Goal: Task Accomplishment & Management: Manage account settings

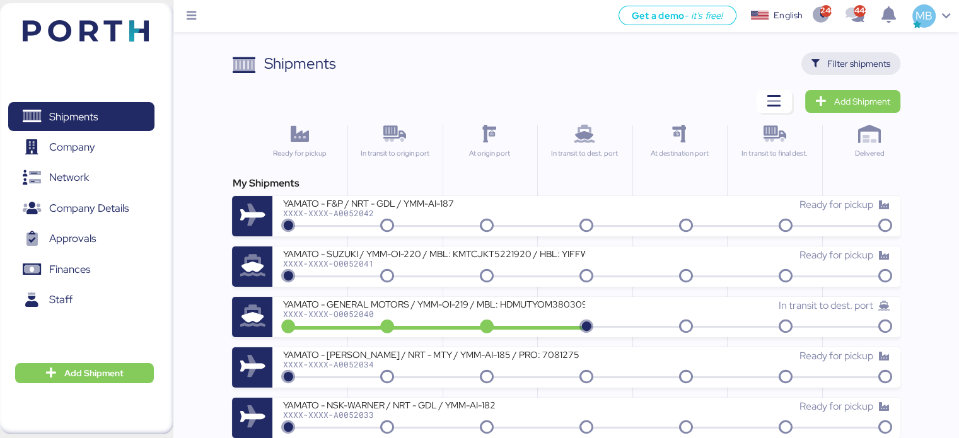
click at [857, 61] on span "Filter shipments" at bounding box center [858, 63] width 63 height 15
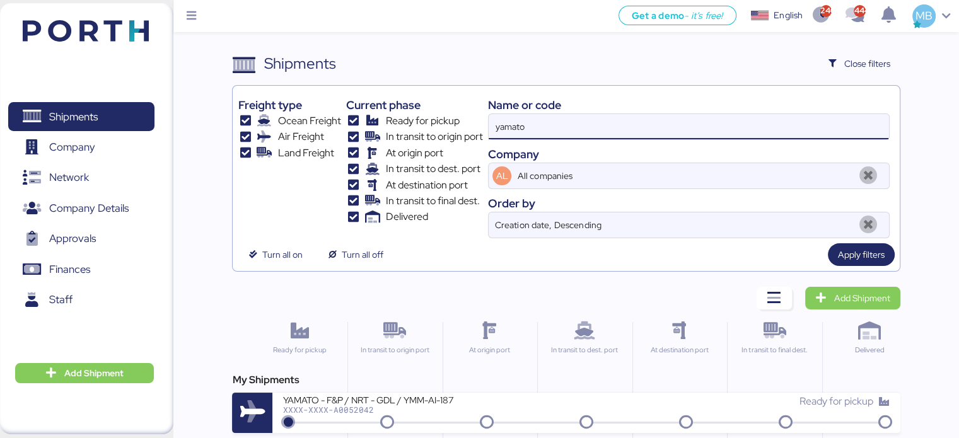
drag, startPoint x: 665, startPoint y: 127, endPoint x: 393, endPoint y: 127, distance: 271.7
click at [393, 127] on div "Freight type Ocean Freight Air Freight Land Freight Current phase Ready for pic…" at bounding box center [566, 165] width 656 height 148
paste input "O0052018"
type input "O0052018"
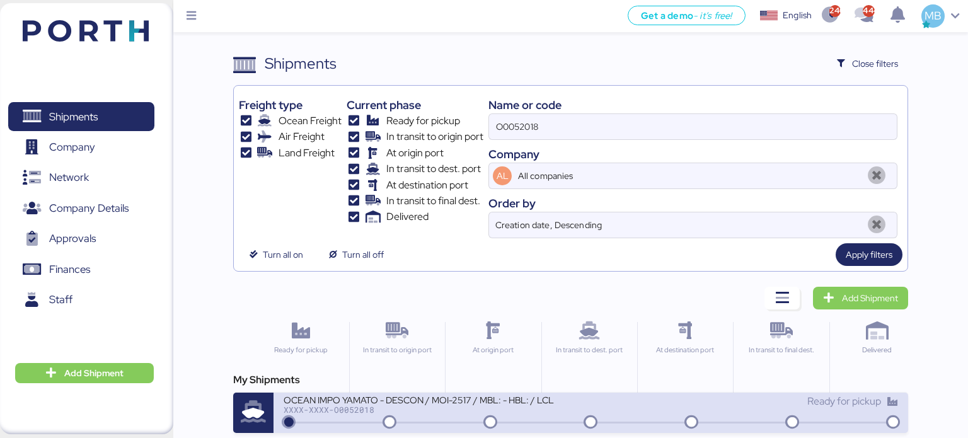
click at [520, 414] on div "OCEAN IMPO YAMATO - DESCON / MOI-2517 / MBL: - HBL: / LCL XXXX-XXXX-O0052018" at bounding box center [438, 407] width 308 height 27
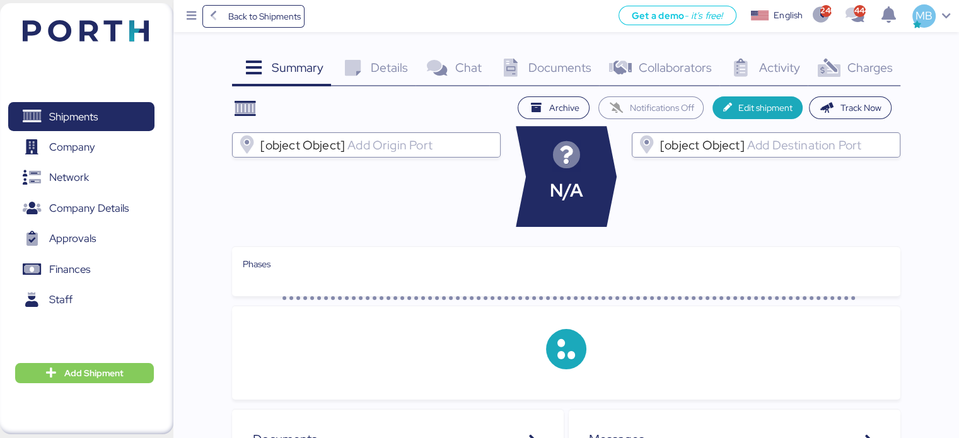
click at [868, 70] on span "Charges" at bounding box center [869, 67] width 45 height 16
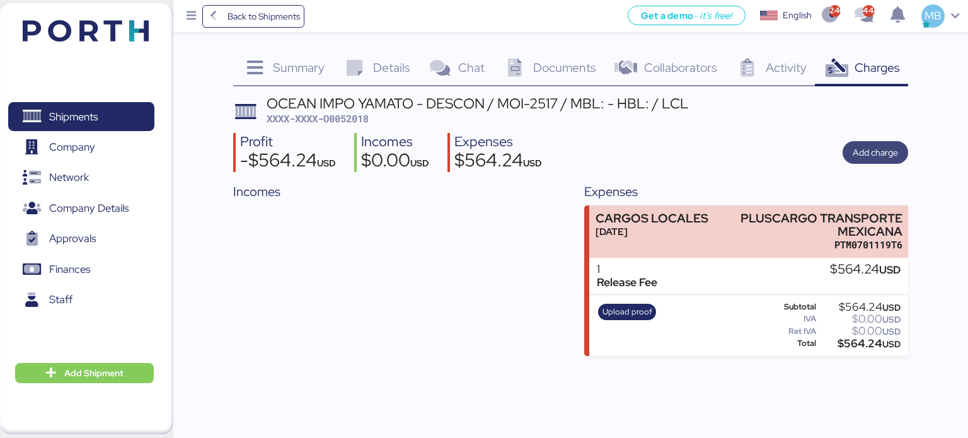
click at [889, 153] on span "Add charge" at bounding box center [875, 152] width 45 height 15
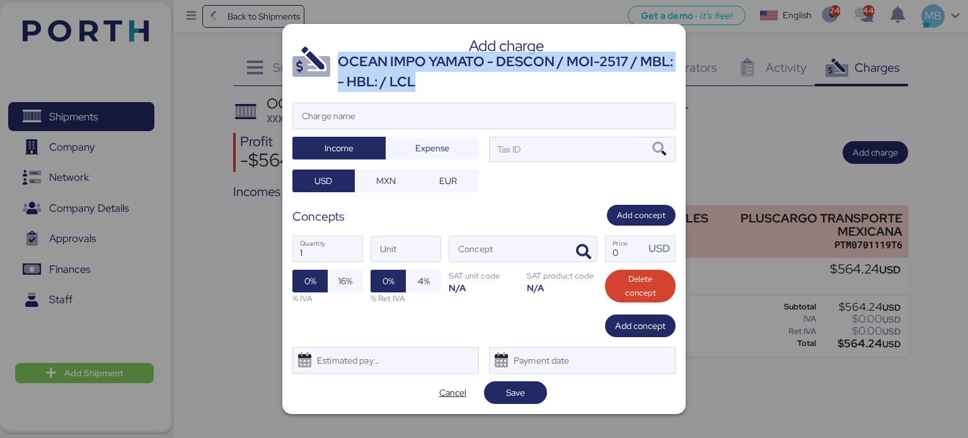
drag, startPoint x: 423, startPoint y: 83, endPoint x: 340, endPoint y: 70, distance: 83.6
click at [340, 70] on div "OCEAN IMPO YAMATO - DESCON / MOI-2517 / MBL: - HBL: / LCL" at bounding box center [507, 72] width 338 height 41
copy div "OCEAN IMPO YAMATO - DESCON / MOI-2517 / MBL: - HBL: / LCL"
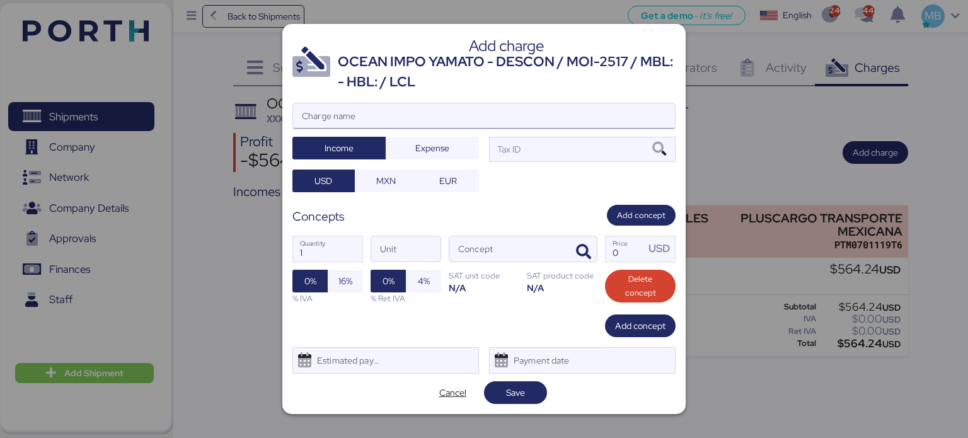
click at [365, 125] on input "Charge name" at bounding box center [484, 115] width 382 height 25
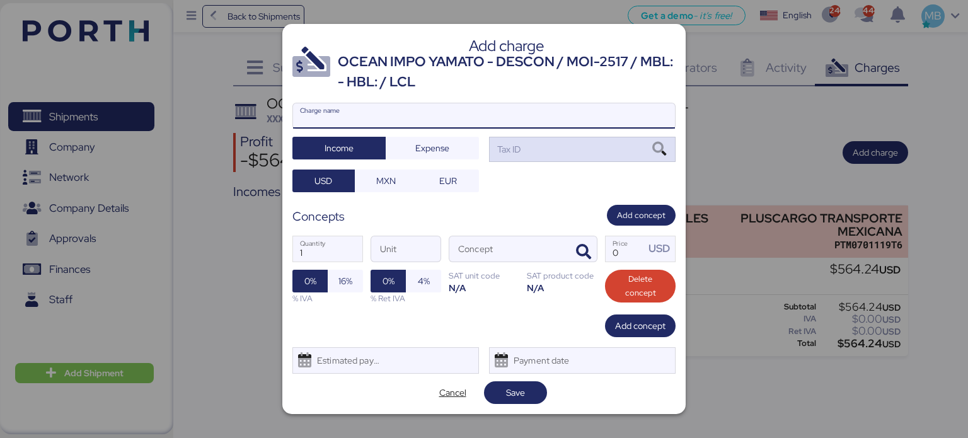
paste input "OCEAN IMPO YAMATO - DESCON / MOI-2517 / MBL: - HBL: / LCL"
type input "OCEAN IMPO YAMATO - DESCON / MOI-2517 / MBL: - HBL: / LCL"
click at [554, 151] on div "Tax ID" at bounding box center [582, 149] width 187 height 25
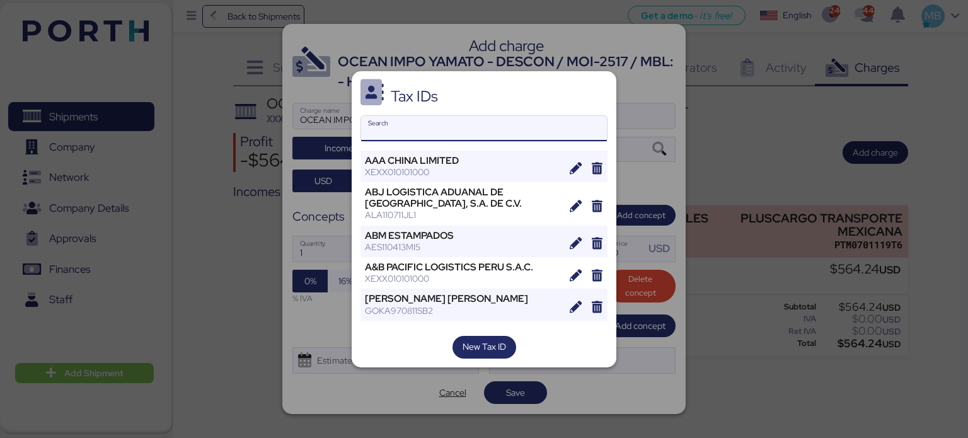
click at [467, 126] on input "Search" at bounding box center [484, 128] width 246 height 25
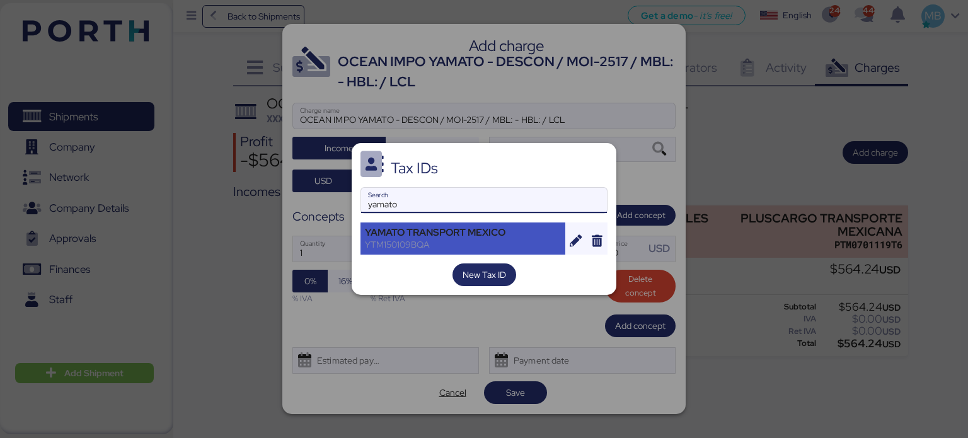
type input "yamato"
click at [448, 236] on div "YAMATO TRANSPORT MEXICO" at bounding box center [463, 232] width 196 height 11
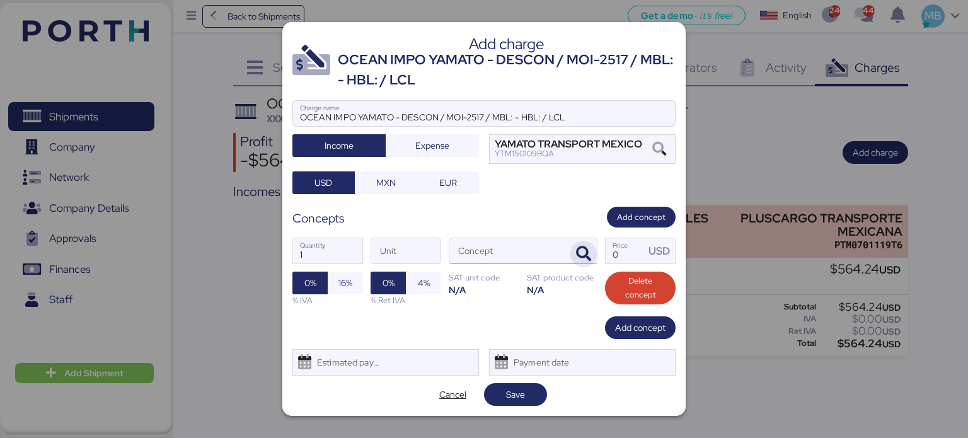
click at [588, 252] on icon "button" at bounding box center [583, 254] width 15 height 15
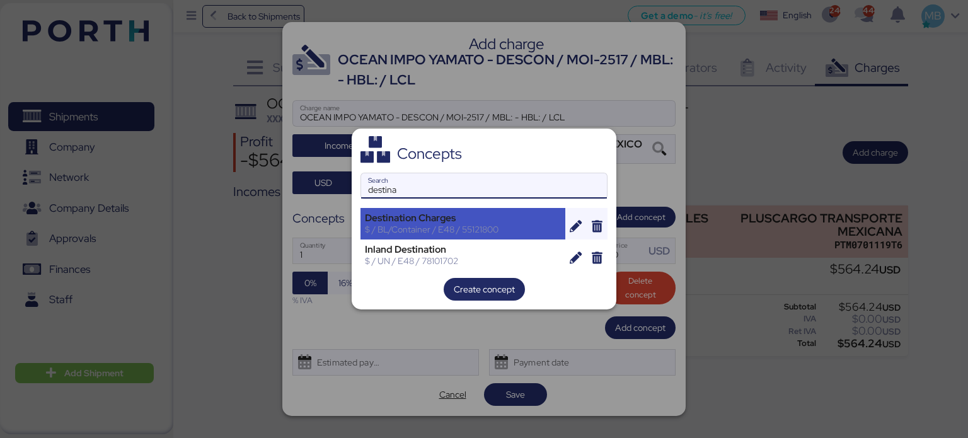
type input "destina"
click at [446, 222] on div "Destination Charges" at bounding box center [463, 217] width 196 height 11
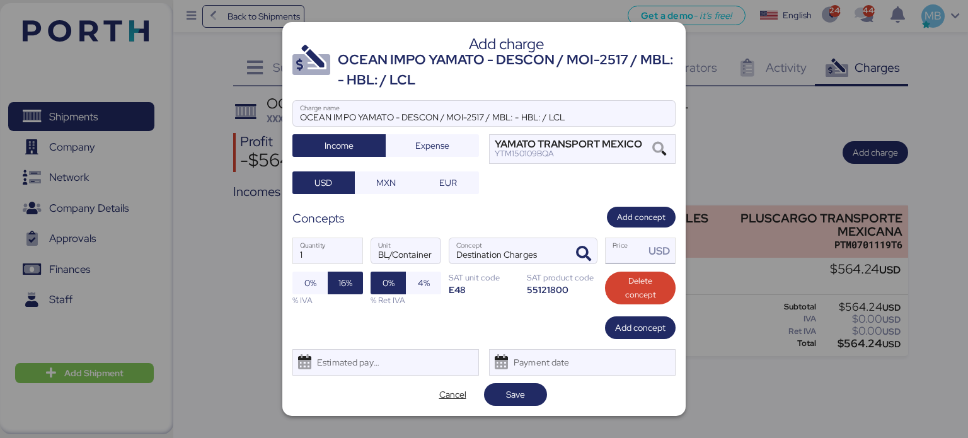
click at [622, 252] on input "Price USD" at bounding box center [625, 250] width 39 height 25
type input "564.24"
click at [531, 393] on span "Save" at bounding box center [515, 395] width 43 height 18
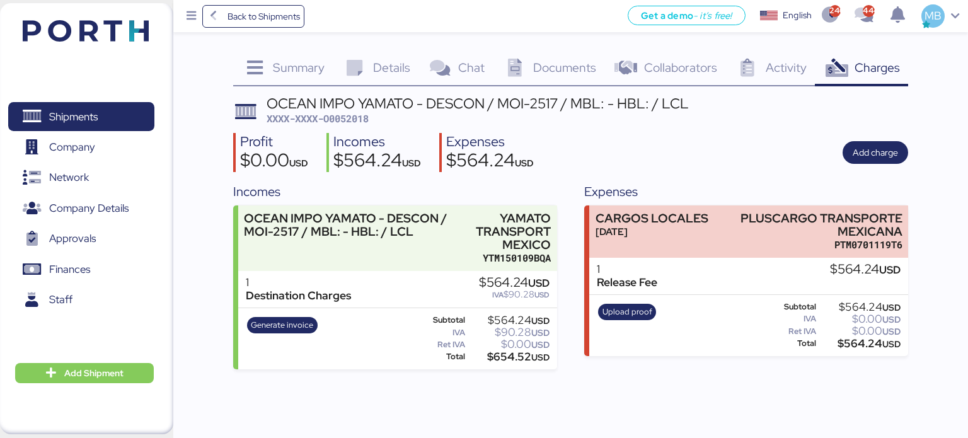
click at [356, 123] on span "XXXX-XXXX-O0052018" at bounding box center [318, 118] width 102 height 13
copy span "O0052018"
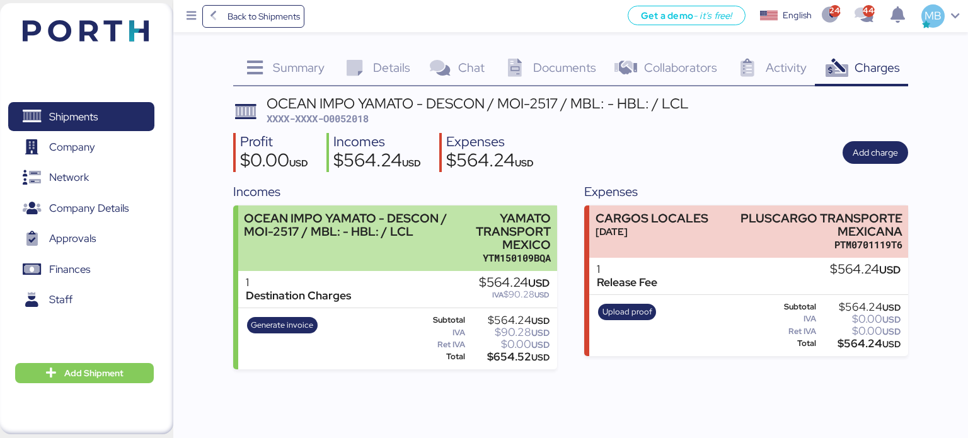
click at [471, 241] on div "YAMATO TRANSPORT MEXICO" at bounding box center [503, 232] width 98 height 40
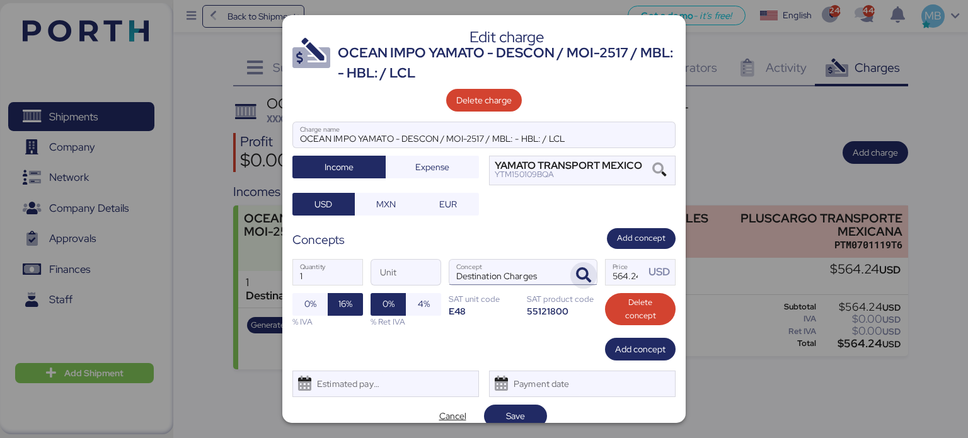
scroll to position [13, 0]
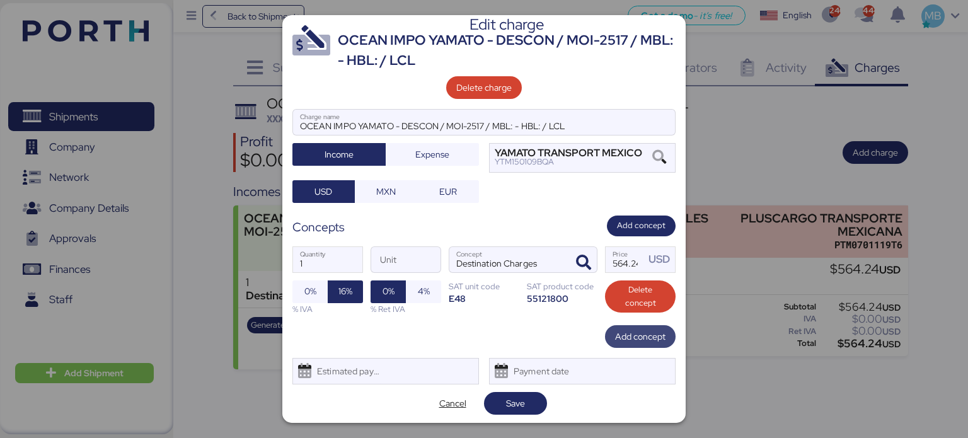
click at [645, 342] on span "Add concept" at bounding box center [640, 336] width 50 height 15
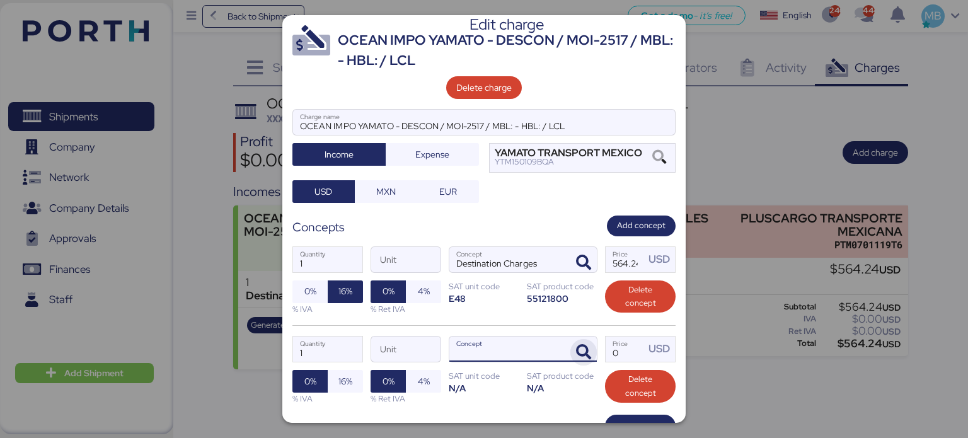
click at [579, 351] on icon "button" at bounding box center [583, 352] width 15 height 15
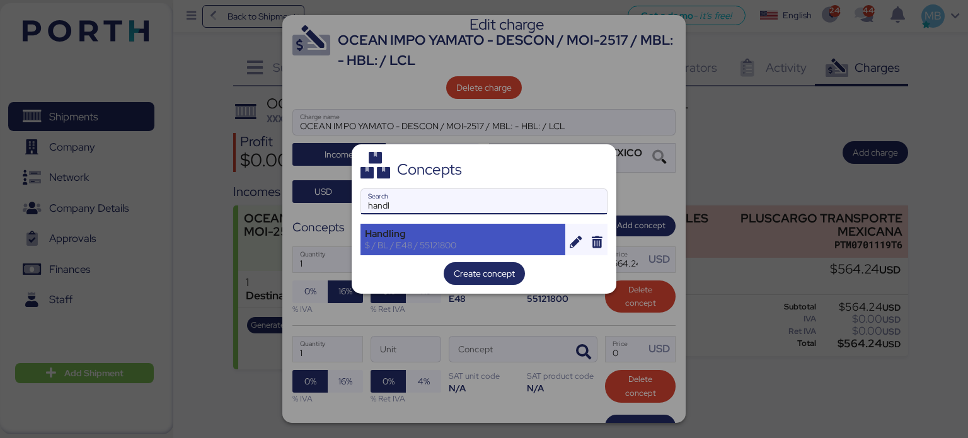
type input "handl"
click at [454, 225] on div "Handling $ / BL / E48 / 55121800" at bounding box center [463, 240] width 205 height 32
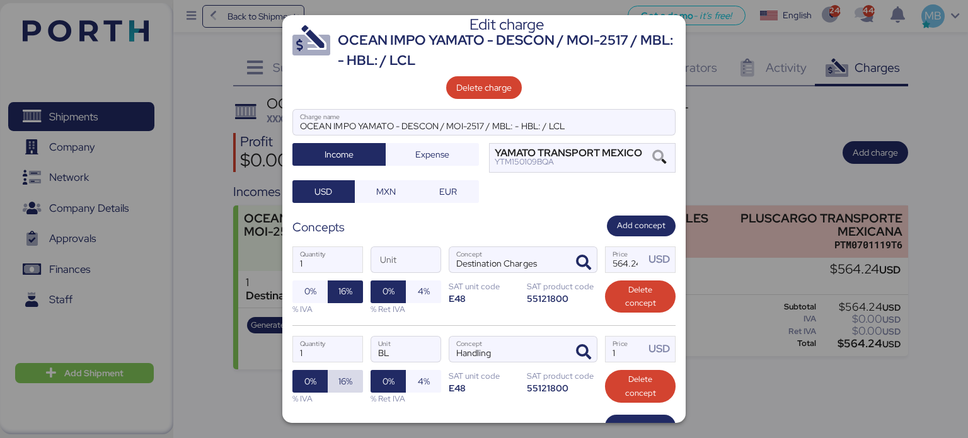
click at [346, 376] on span "16%" at bounding box center [346, 381] width 14 height 15
drag, startPoint x: 629, startPoint y: 346, endPoint x: 600, endPoint y: 345, distance: 29.0
click at [606, 345] on input "1" at bounding box center [625, 349] width 39 height 25
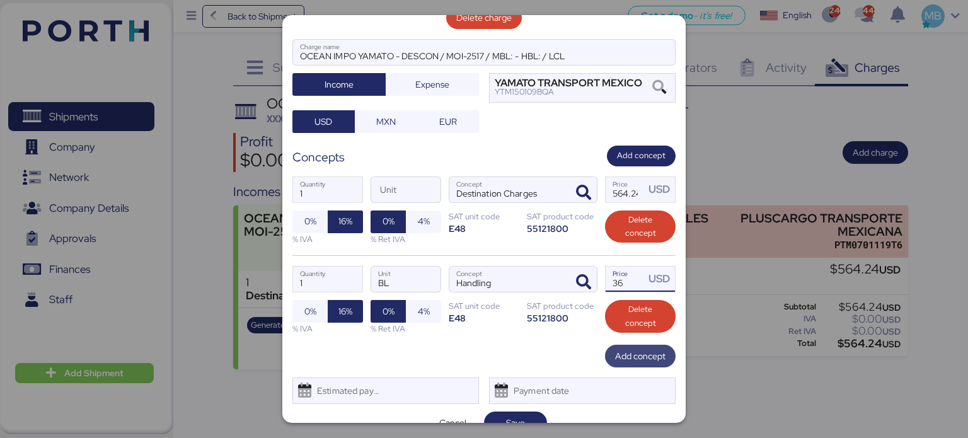
scroll to position [102, 0]
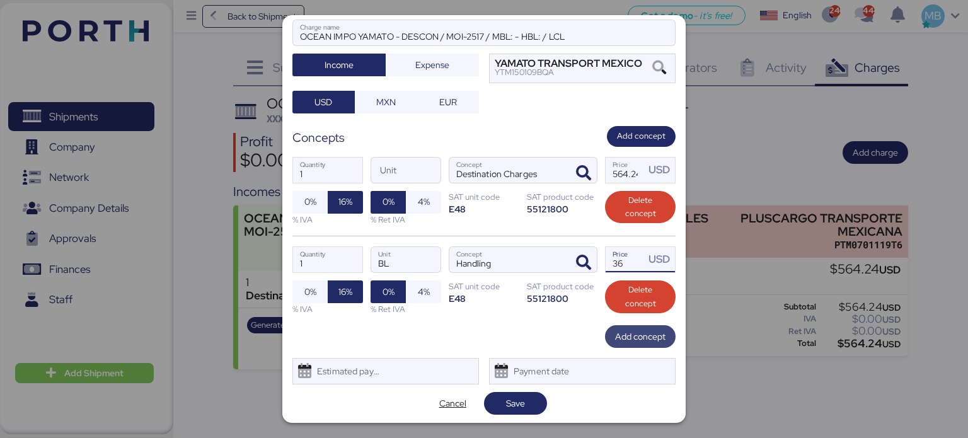
type input "36"
click at [634, 335] on span "Add concept" at bounding box center [640, 336] width 50 height 15
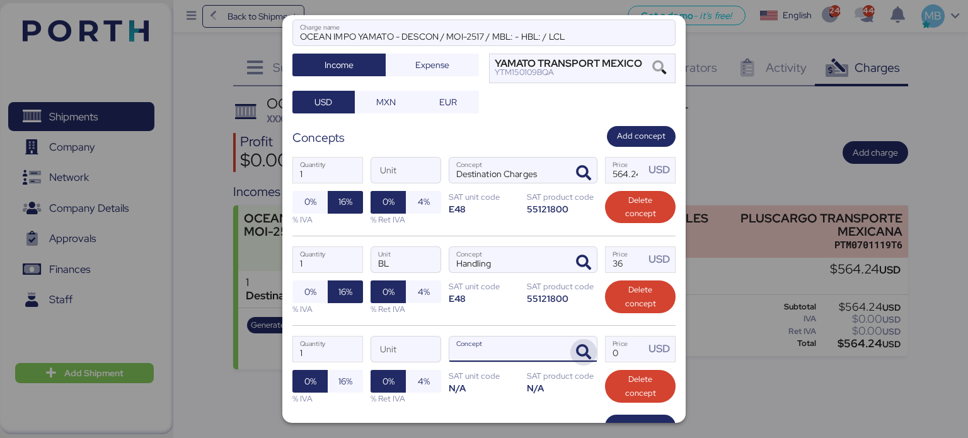
click at [576, 347] on icon "button" at bounding box center [583, 352] width 15 height 15
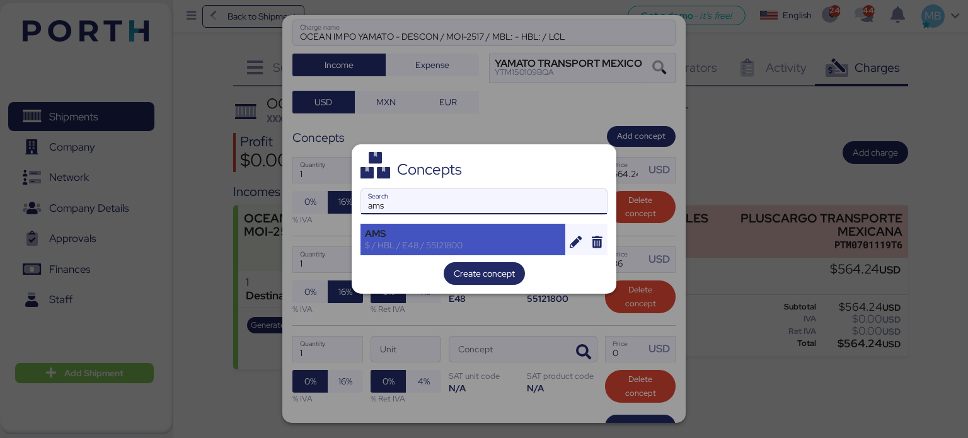
type input "ams"
click at [426, 230] on div "AMS" at bounding box center [463, 233] width 196 height 11
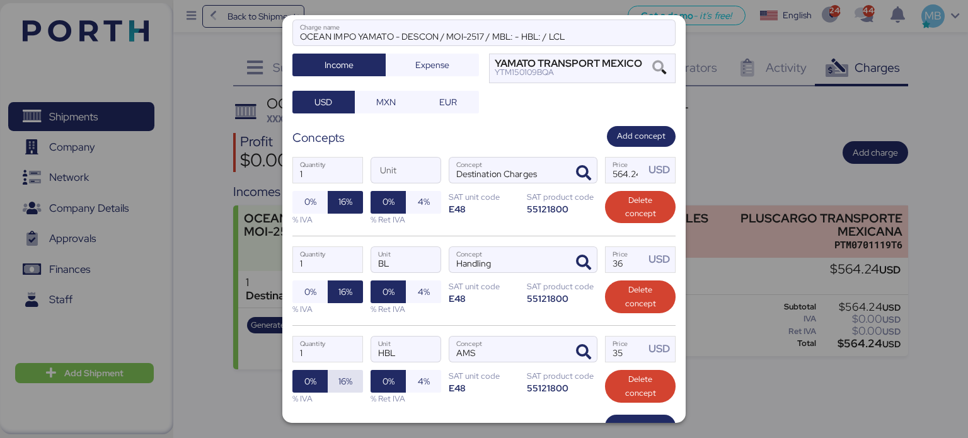
click at [354, 380] on span "16%" at bounding box center [345, 381] width 35 height 23
drag, startPoint x: 629, startPoint y: 352, endPoint x: 598, endPoint y: 349, distance: 31.7
click at [606, 349] on input "35" at bounding box center [625, 349] width 39 height 25
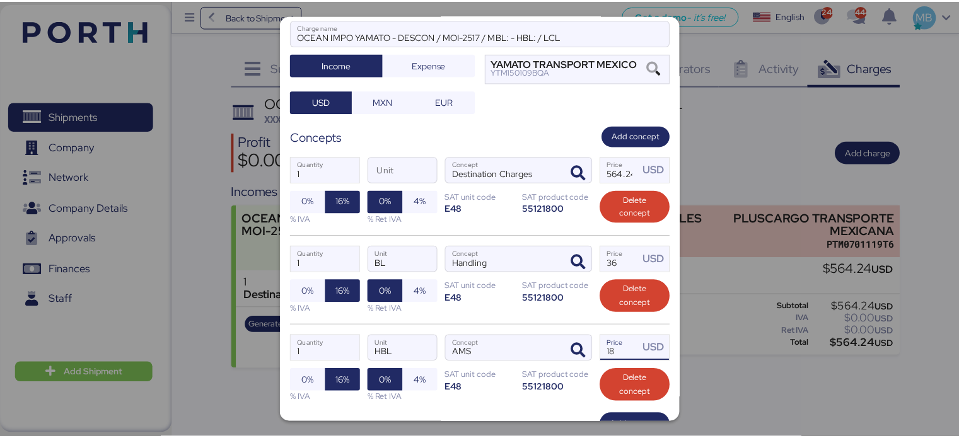
scroll to position [192, 0]
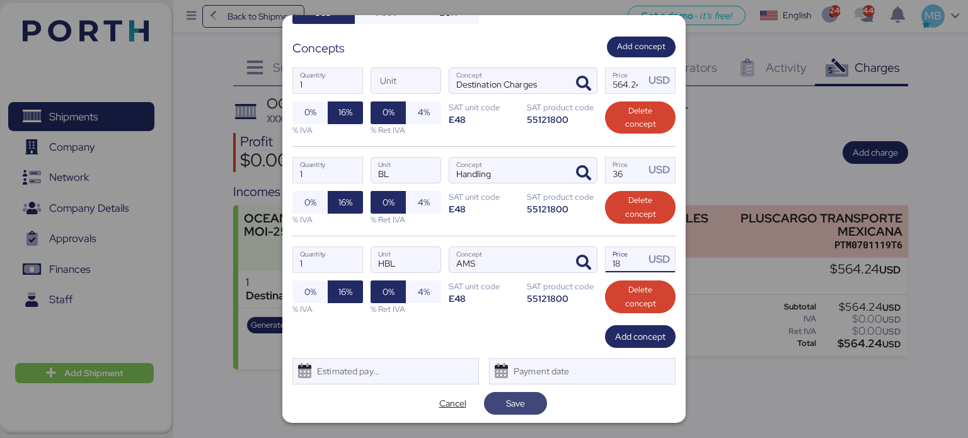
type input "18"
click at [514, 400] on span "Save" at bounding box center [515, 403] width 19 height 15
